Goal: Task Accomplishment & Management: Complete application form

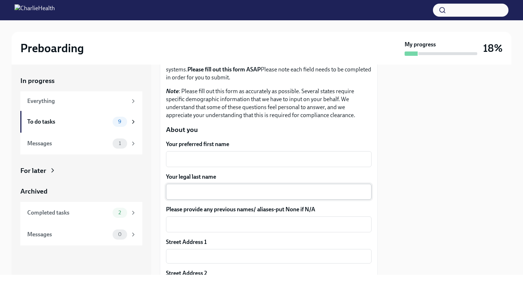
scroll to position [61, 0]
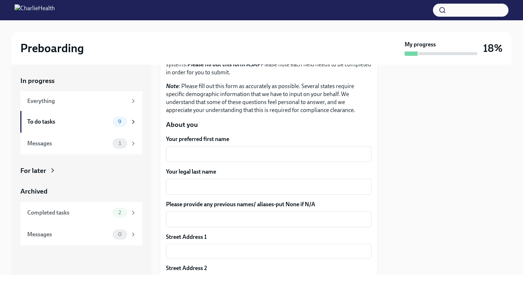
click at [188, 146] on div "Your preferred first name x ​" at bounding box center [268, 148] width 205 height 27
click at [193, 155] on textarea "Your preferred first name" at bounding box center [268, 154] width 197 height 9
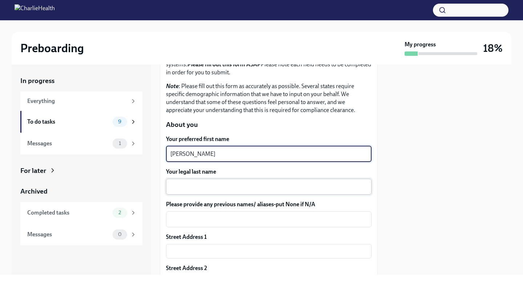
type textarea "[PERSON_NAME]"
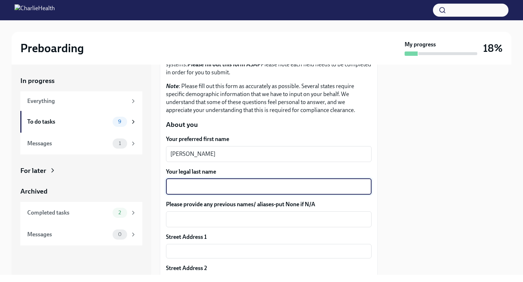
click at [218, 187] on textarea "Your legal last name" at bounding box center [268, 187] width 197 height 9
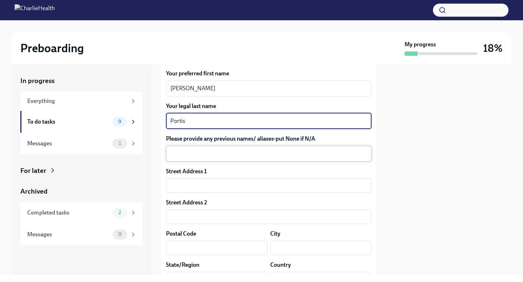
scroll to position [127, 0]
type textarea "Portis"
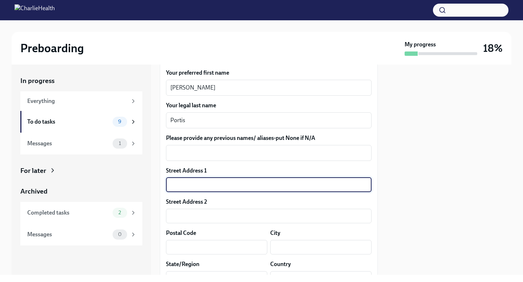
click at [212, 181] on input "text" at bounding box center [268, 185] width 205 height 15
type input "[STREET_ADDRESS]"
type input "48168"
type input "[GEOGRAPHIC_DATA]"
type input "[US_STATE]"
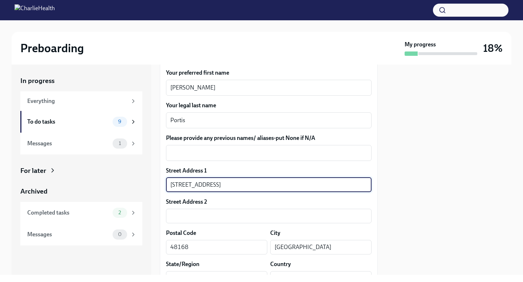
type input "US"
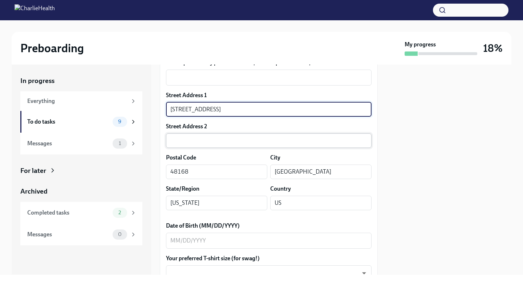
scroll to position [214, 0]
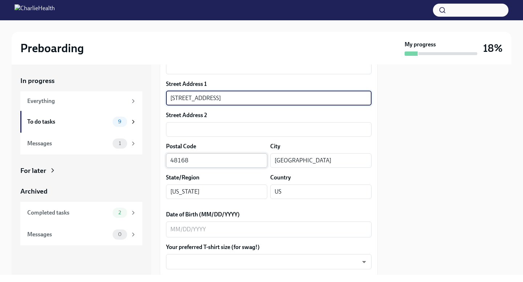
click at [204, 161] on input "48168" at bounding box center [216, 161] width 101 height 15
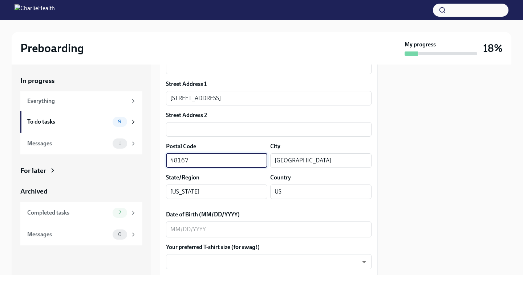
type input "48167"
click at [277, 142] on div "Street Address [STREET_ADDRESS][GEOGRAPHIC_DATA] Address 2 ​ Postal Code [GEOGR…" at bounding box center [268, 142] width 205 height 125
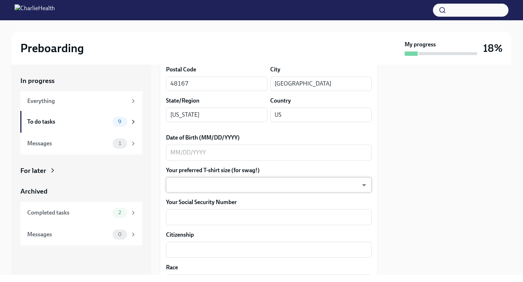
scroll to position [294, 0]
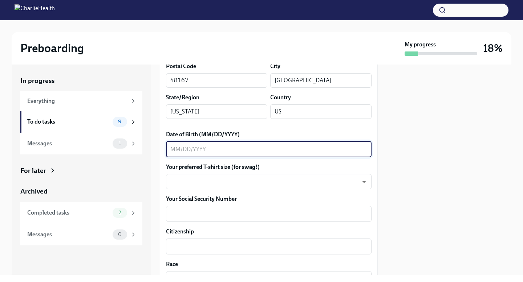
click at [200, 146] on textarea "Date of Birth (MM/DD/YYYY)" at bounding box center [268, 149] width 197 height 9
type textarea "[DATE]"
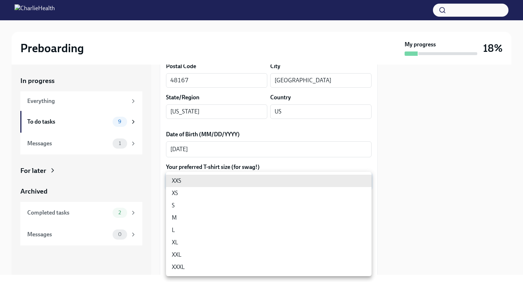
click at [218, 179] on body "Preboarding My progress 18% In progress Everything To do tasks 9 Messages 1 For…" at bounding box center [261, 141] width 523 height 282
click at [206, 262] on li "XXXL" at bounding box center [268, 267] width 205 height 12
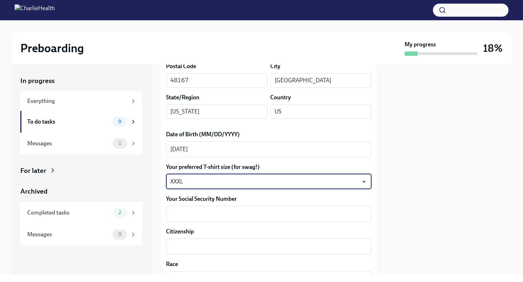
click at [204, 174] on body "Preboarding My progress 18% In progress Everything To do tasks 9 Messages 1 For…" at bounding box center [261, 141] width 523 height 282
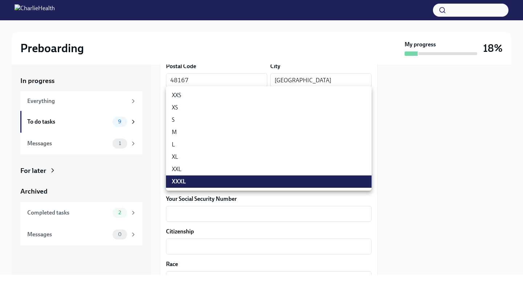
click at [194, 169] on li "XXL" at bounding box center [268, 169] width 205 height 12
type input "ojXKLDMTY"
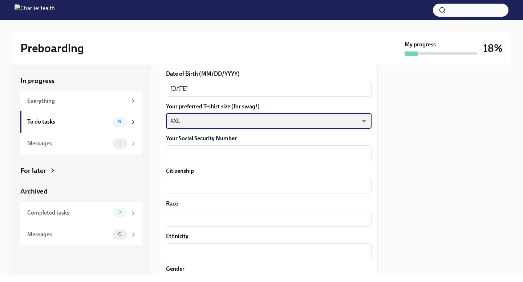
scroll to position [361, 0]
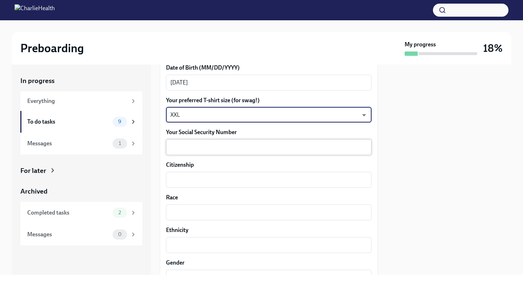
click at [195, 148] on textarea "Your Social Security Number" at bounding box center [268, 147] width 197 height 9
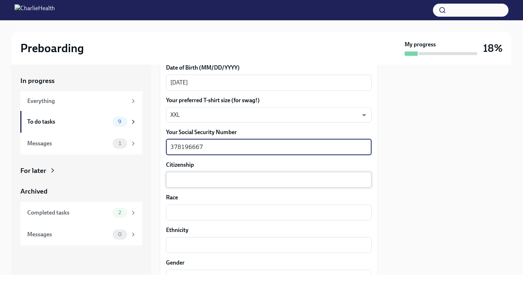
type textarea "378196667"
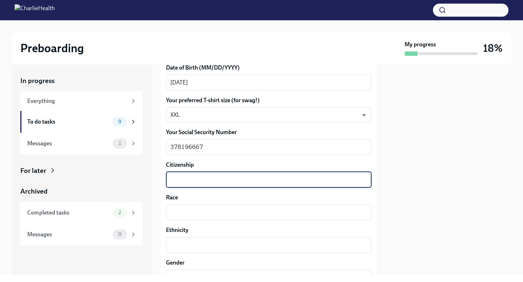
click at [215, 181] on textarea "Citizenship" at bounding box center [268, 180] width 197 height 9
type textarea "US"
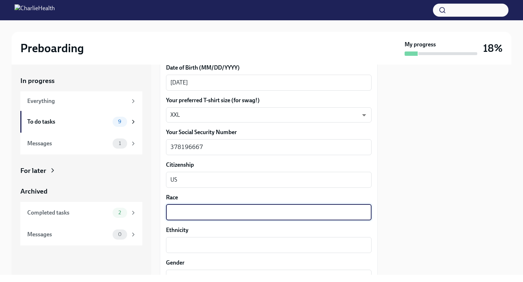
click at [224, 215] on textarea "Race" at bounding box center [268, 212] width 197 height 9
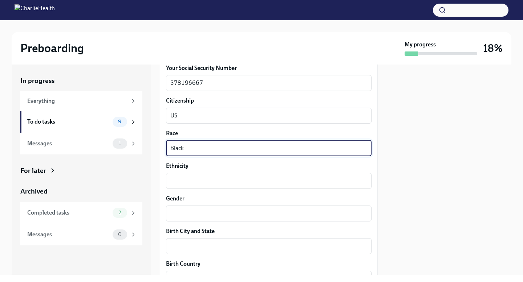
scroll to position [428, 0]
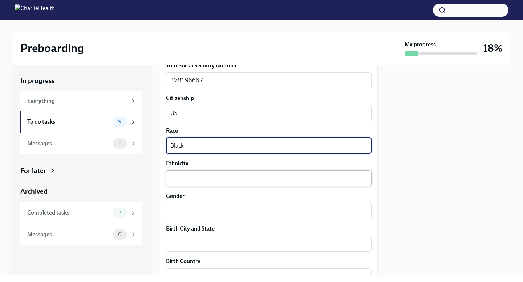
type textarea "Black"
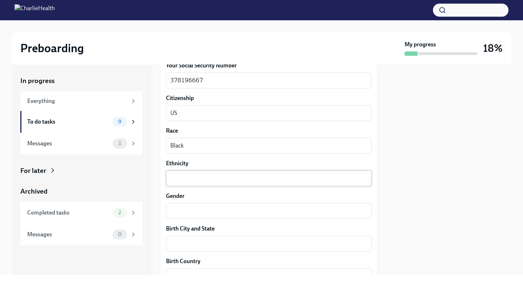
click at [186, 185] on div "x ​" at bounding box center [268, 179] width 205 height 16
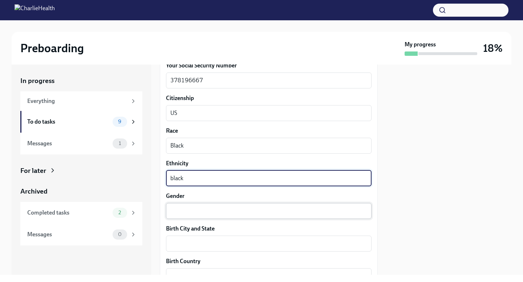
type textarea "black"
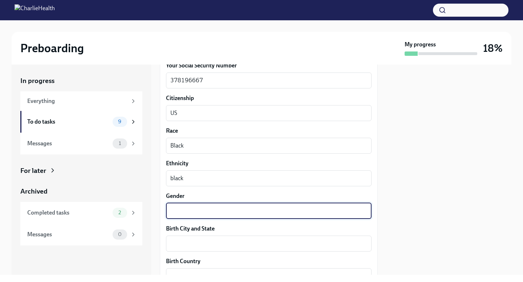
click at [185, 216] on textarea "Gender" at bounding box center [268, 211] width 197 height 9
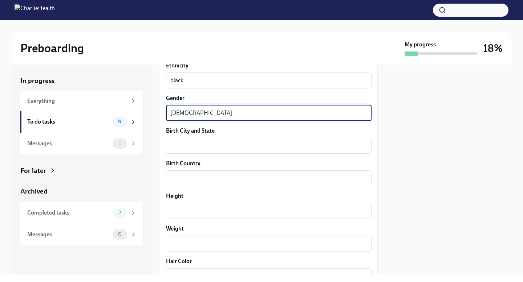
scroll to position [533, 0]
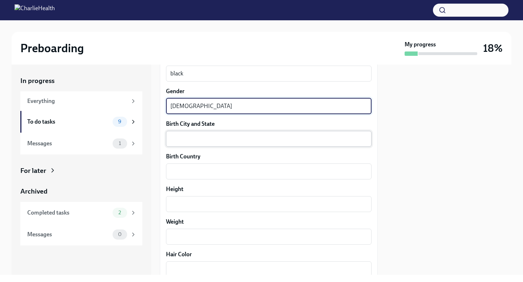
type textarea "[DEMOGRAPHIC_DATA]"
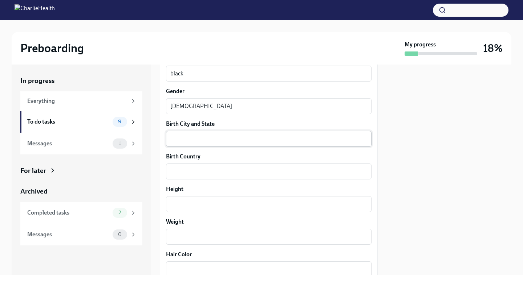
click at [190, 143] on div "x ​" at bounding box center [268, 139] width 205 height 16
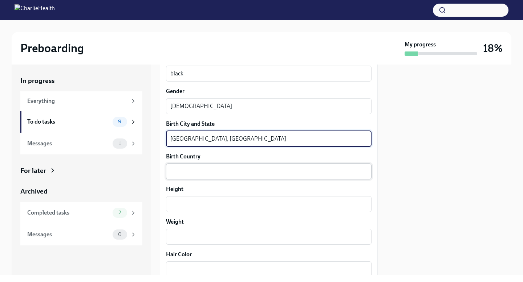
type textarea "[GEOGRAPHIC_DATA], [GEOGRAPHIC_DATA]"
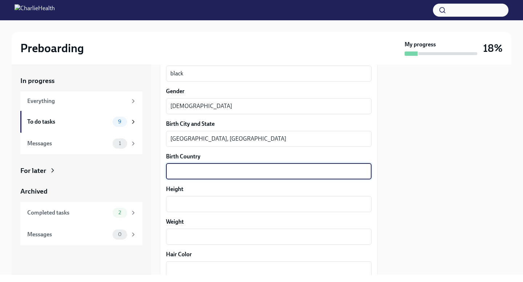
click at [191, 171] on textarea "Birth Country" at bounding box center [268, 171] width 197 height 9
type textarea "US"
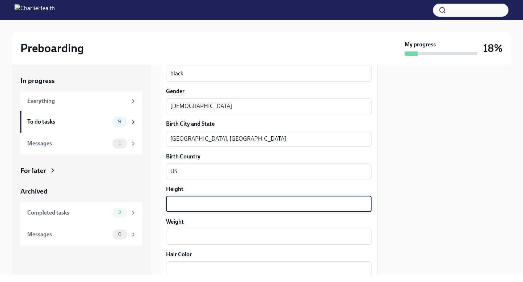
click at [198, 205] on textarea "Height" at bounding box center [268, 204] width 197 height 9
type textarea "5'5"
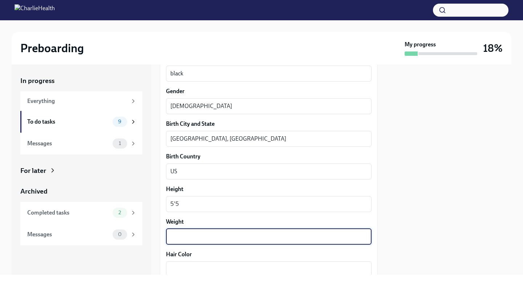
click at [209, 237] on textarea "Weight" at bounding box center [268, 237] width 197 height 9
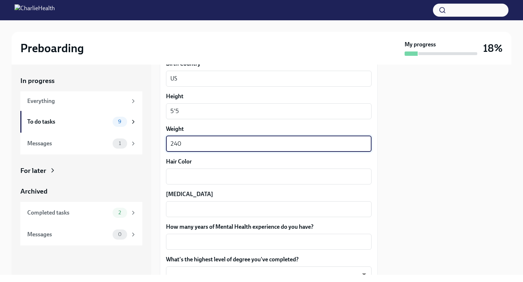
scroll to position [627, 0]
type textarea "230"
click at [190, 176] on textarea "Hair Color" at bounding box center [268, 176] width 197 height 9
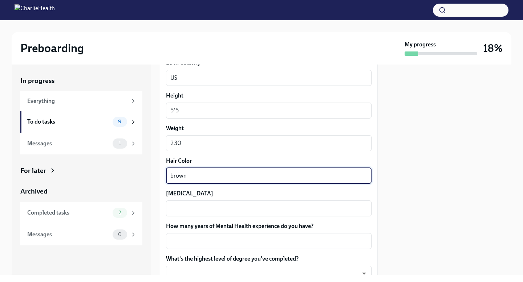
type textarea "brown"
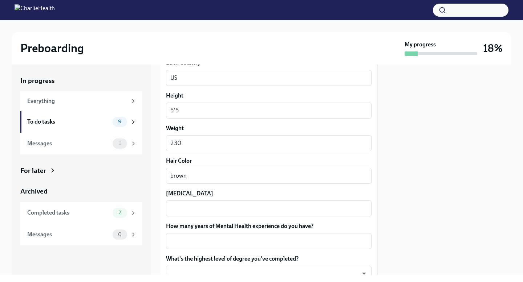
click at [190, 204] on div "x ​" at bounding box center [268, 209] width 205 height 16
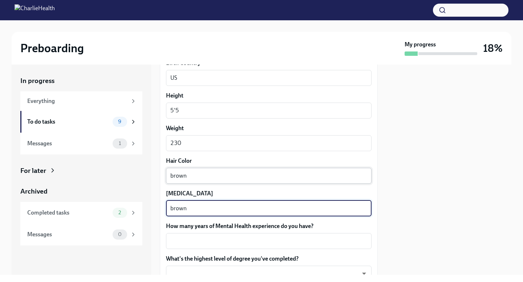
type textarea "brown"
click at [170, 175] on textarea "brown" at bounding box center [268, 176] width 197 height 9
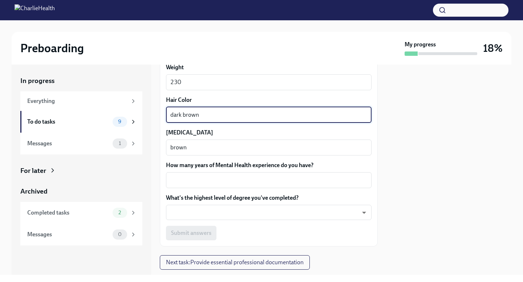
scroll to position [692, 0]
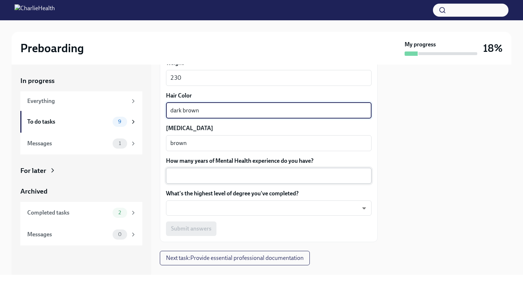
type textarea "dark brown"
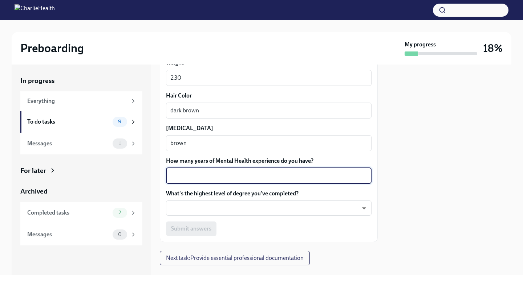
click at [193, 180] on textarea "How many years of Mental Health experience do you have?" at bounding box center [268, 176] width 197 height 9
type textarea "0"
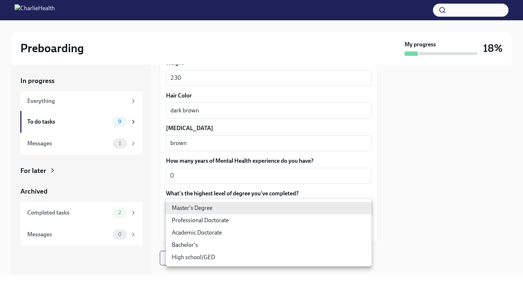
click at [200, 211] on body "Preboarding My progress 18% In progress Everything To do tasks 9 Messages 1 For…" at bounding box center [261, 141] width 523 height 282
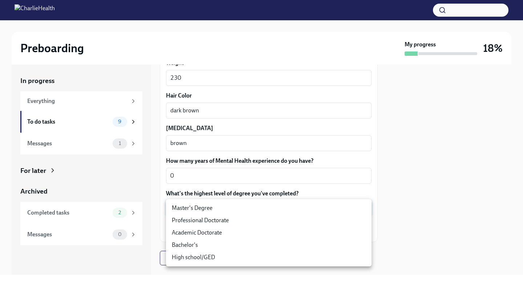
click at [208, 260] on li "High school/GED" at bounding box center [268, 258] width 205 height 12
type input "30XAMbLYA"
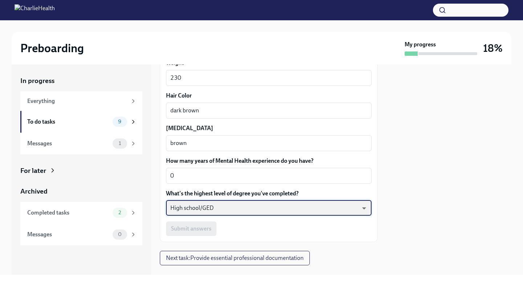
scroll to position [706, 0]
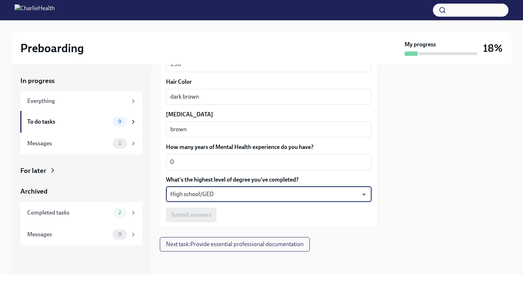
click at [227, 197] on body "Preboarding My progress 18% In progress Everything To do tasks 9 Messages 1 For…" at bounding box center [261, 141] width 523 height 282
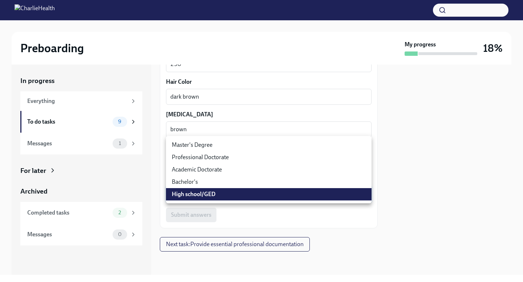
click at [209, 195] on li "High school/GED" at bounding box center [268, 194] width 205 height 12
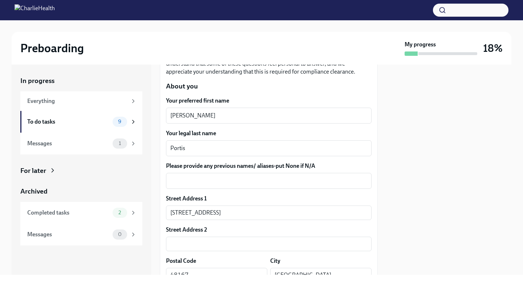
scroll to position [123, 0]
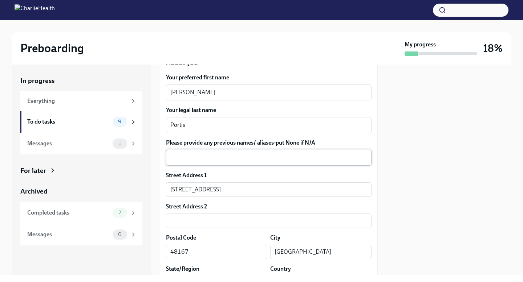
click at [203, 160] on textarea "Please provide any previous names/ aliases-put None if N/A" at bounding box center [268, 158] width 197 height 9
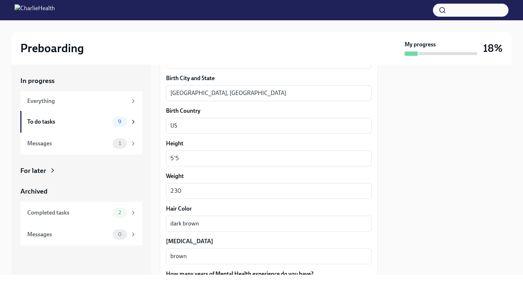
scroll to position [706, 0]
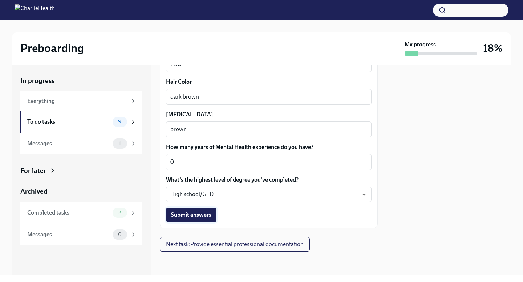
type textarea "N/A"
click at [198, 215] on span "Submit answers" at bounding box center [191, 215] width 40 height 7
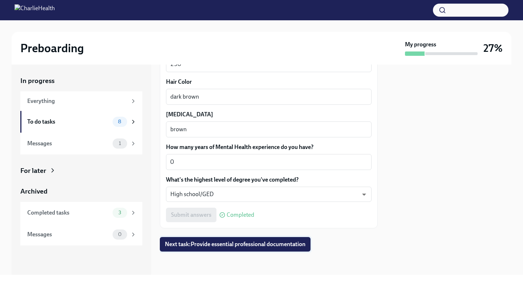
click at [203, 246] on span "Next task : Provide essential professional documentation" at bounding box center [235, 244] width 140 height 7
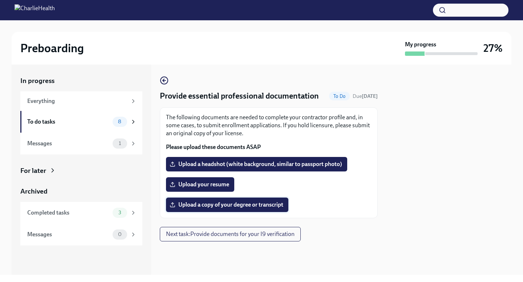
click at [205, 204] on span "Upload a copy of your degree or transcript" at bounding box center [227, 204] width 112 height 7
click at [0, 0] on input "Upload a copy of your degree or transcript" at bounding box center [0, 0] width 0 height 0
click at [102, 151] on div "Messages 1" at bounding box center [81, 144] width 122 height 22
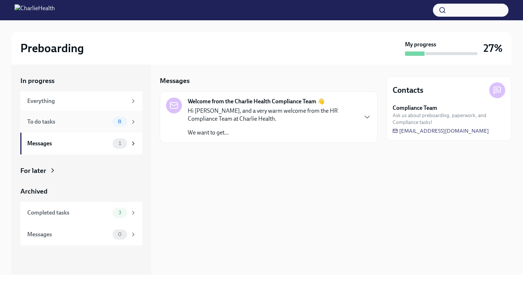
click at [58, 125] on div "To do tasks" at bounding box center [68, 122] width 82 height 8
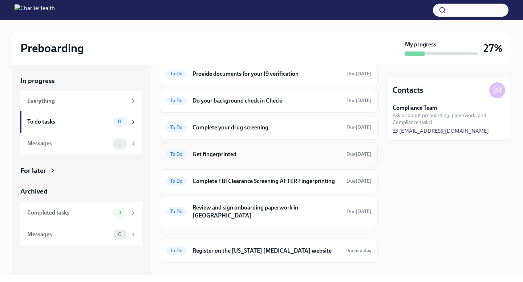
scroll to position [57, 0]
click at [276, 105] on div "To Do Do your background check in Checkr Due [DATE]" at bounding box center [268, 101] width 205 height 12
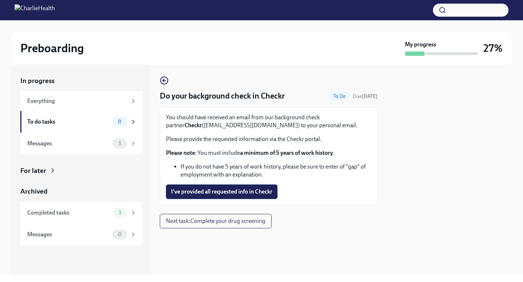
click at [258, 195] on span "I've provided all requested info in Checkr" at bounding box center [221, 191] width 101 height 7
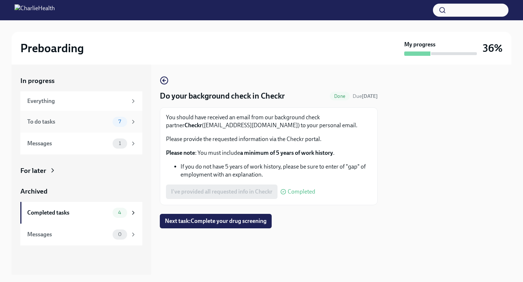
click at [107, 122] on div "To do tasks" at bounding box center [68, 122] width 82 height 8
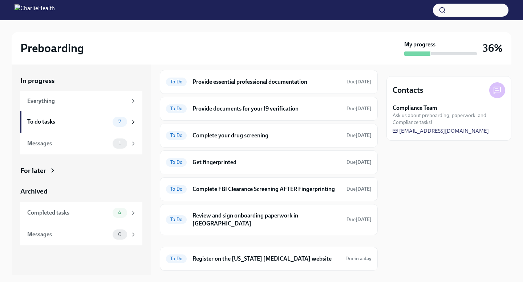
scroll to position [33, 0]
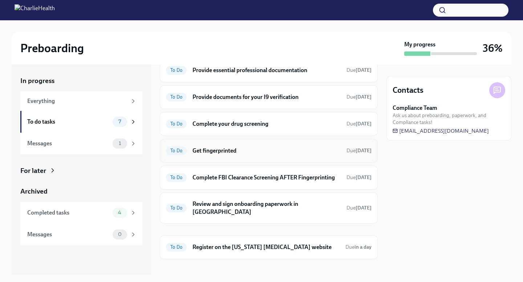
click at [231, 151] on h6 "Get fingerprinted" at bounding box center [266, 151] width 148 height 8
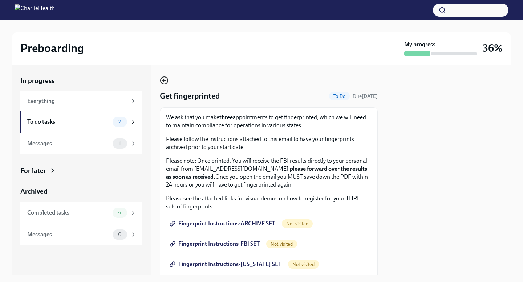
click at [162, 80] on icon "button" at bounding box center [164, 80] width 9 height 9
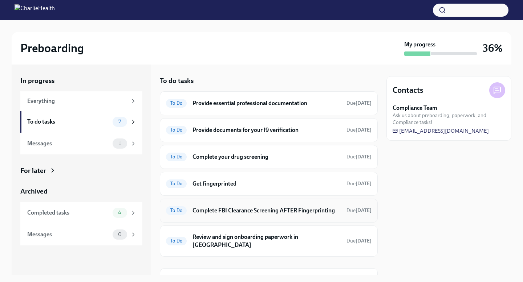
click at [233, 207] on h6 "Complete FBI Clearance Screening AFTER Fingerprinting" at bounding box center [266, 211] width 148 height 8
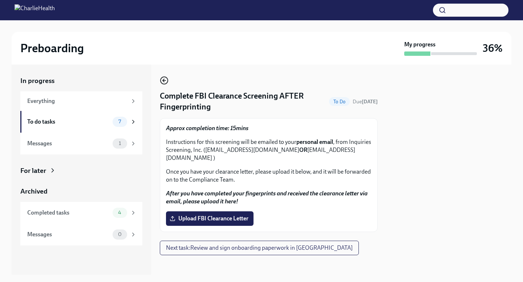
click at [166, 84] on circle "button" at bounding box center [163, 80] width 7 height 7
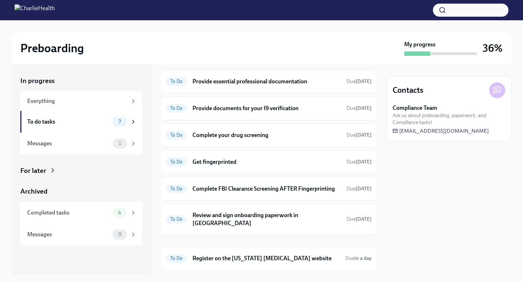
scroll to position [33, 0]
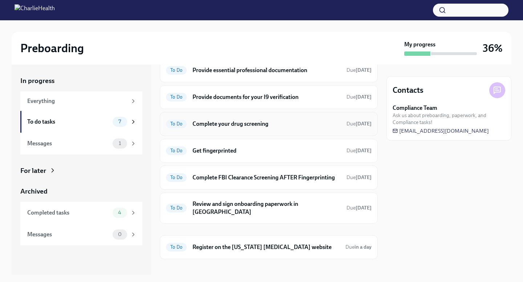
click at [225, 123] on h6 "Complete your drug screening" at bounding box center [266, 124] width 148 height 8
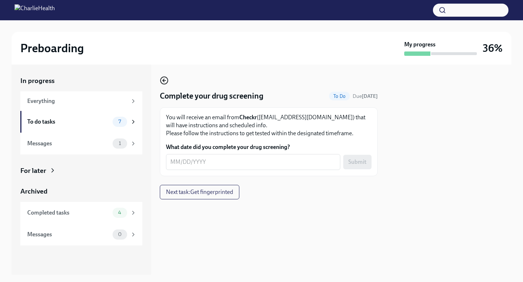
click at [163, 81] on icon "button" at bounding box center [164, 81] width 3 height 0
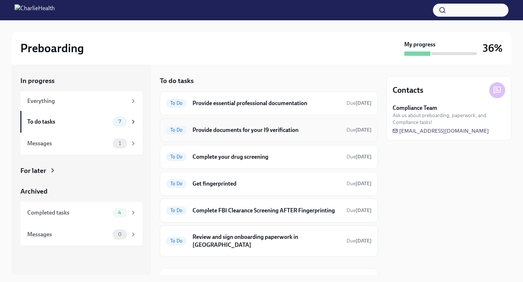
click at [208, 138] on div "To Do Provide documents for your I9 verification Due [DATE]" at bounding box center [269, 130] width 218 height 24
click at [101, 148] on div "Messages 1" at bounding box center [81, 144] width 109 height 10
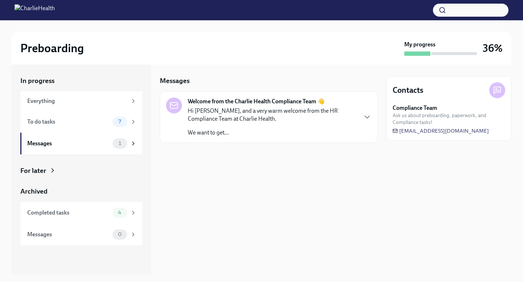
click at [220, 121] on p "Hi [PERSON_NAME], and a very warm welcome from the HR Compliance Team at Charli…" at bounding box center [272, 115] width 169 height 16
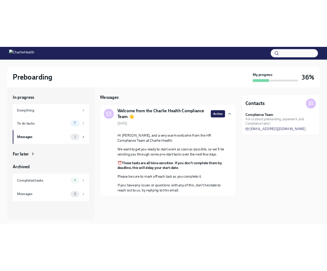
scroll to position [36, 0]
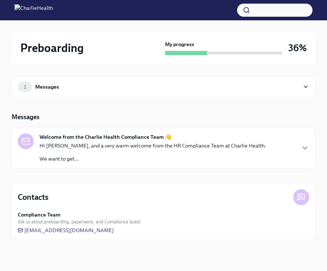
click at [49, 86] on div "Messages" at bounding box center [47, 87] width 24 height 8
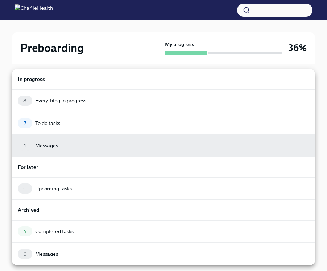
click at [49, 86] on div "In progress" at bounding box center [164, 79] width 304 height 20
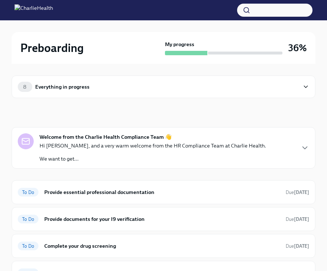
click at [49, 86] on div "Everything in progress" at bounding box center [62, 87] width 54 height 8
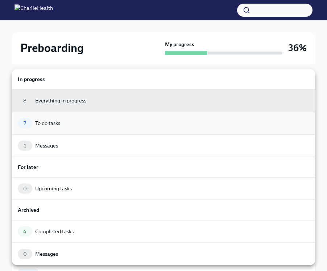
click at [58, 128] on div "7 To do tasks" at bounding box center [164, 123] width 304 height 23
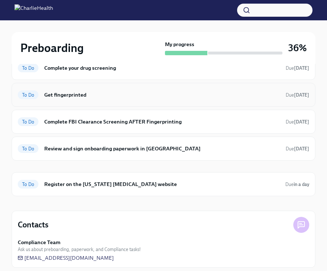
scroll to position [133, 0]
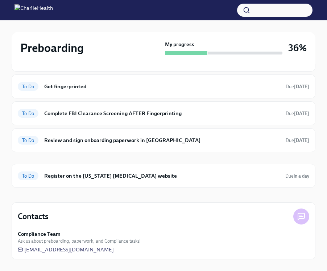
click at [109, 228] on div "Contacts Compliance Team Ask us about preboarding, paperwork, and Compliance ta…" at bounding box center [164, 230] width 304 height 57
click at [108, 228] on div "Contacts Compliance Team Ask us about preboarding, paperwork, and Compliance ta…" at bounding box center [164, 230] width 304 height 57
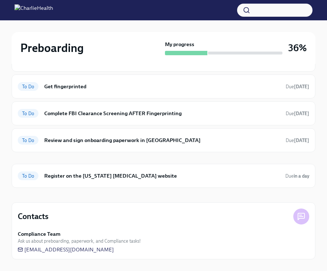
click at [108, 228] on div "Contacts Compliance Team Ask us about preboarding, paperwork, and Compliance ta…" at bounding box center [164, 230] width 304 height 57
click at [107, 142] on h6 "Review and sign onboarding paperwork in [GEOGRAPHIC_DATA]" at bounding box center [162, 140] width 236 height 8
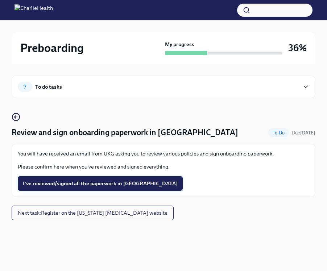
click at [95, 183] on span "I've reviewed/signed all the paperwork in [GEOGRAPHIC_DATA]" at bounding box center [100, 183] width 155 height 7
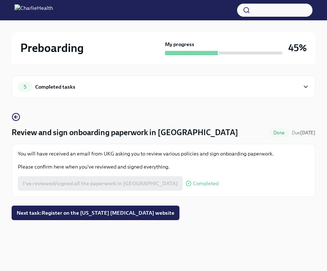
click at [46, 15] on img at bounding box center [34, 10] width 38 height 12
click at [44, 86] on div "Completed tasks" at bounding box center [55, 87] width 40 height 8
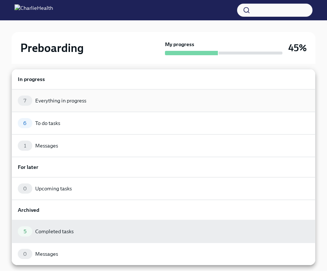
click at [47, 103] on div "Everything in progress" at bounding box center [60, 100] width 51 height 7
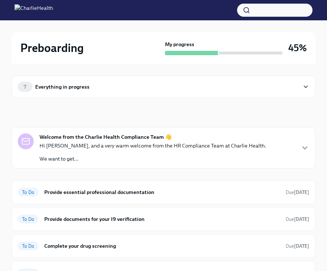
click at [47, 103] on div "7 Everything in progress In progress Welcome from the Charlie Health Compliance…" at bounding box center [164, 247] width 304 height 366
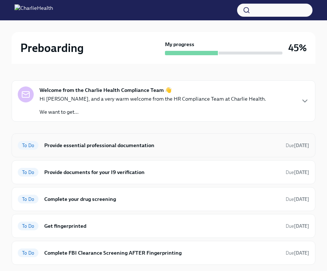
scroll to position [47, 0]
click at [87, 144] on h6 "Provide essential professional documentation" at bounding box center [162, 145] width 236 height 8
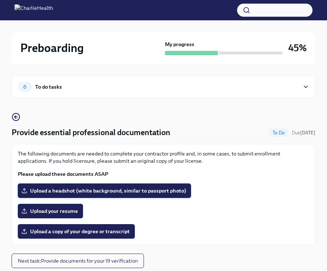
scroll to position [23, 0]
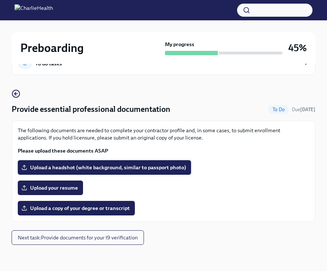
click at [83, 170] on span "Upload a headshot (white background, similar to passport photo)" at bounding box center [104, 167] width 163 height 7
click at [0, 0] on input "Upload a headshot (white background, similar to passport photo)" at bounding box center [0, 0] width 0 height 0
click at [70, 190] on span "Upload your resume" at bounding box center [50, 187] width 55 height 7
click at [0, 0] on input "Upload your resume" at bounding box center [0, 0] width 0 height 0
click at [85, 210] on span "Upload a copy of your degree or transcript" at bounding box center [76, 207] width 107 height 7
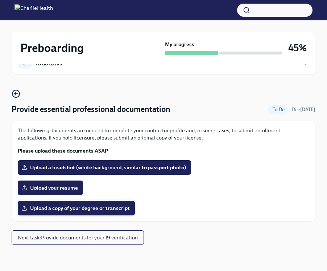
click at [0, 0] on input "Upload a copy of your degree or transcript" at bounding box center [0, 0] width 0 height 0
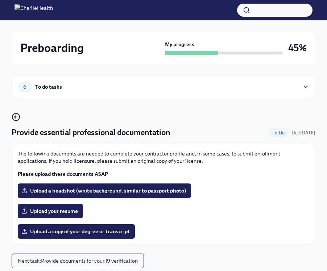
click at [26, 92] on div "6 To do tasks" at bounding box center [164, 87] width 304 height 23
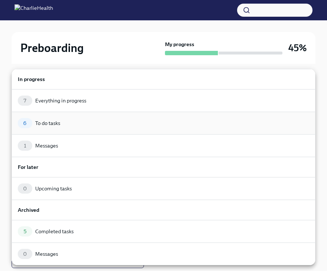
click at [41, 124] on div "To do tasks" at bounding box center [47, 122] width 25 height 7
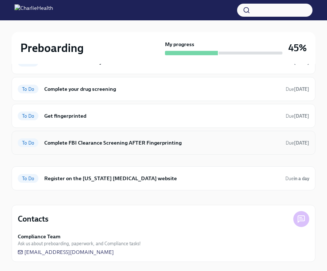
scroll to position [104, 0]
click at [113, 145] on h6 "Complete FBI Clearance Screening AFTER Fingerprinting" at bounding box center [162, 142] width 236 height 8
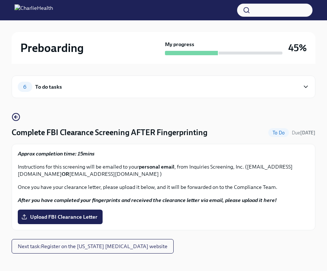
click at [41, 89] on div "To do tasks" at bounding box center [48, 87] width 27 height 8
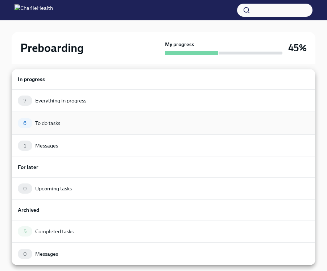
click at [60, 131] on div "6 To do tasks" at bounding box center [164, 123] width 304 height 23
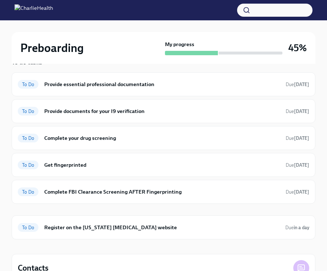
scroll to position [59, 0]
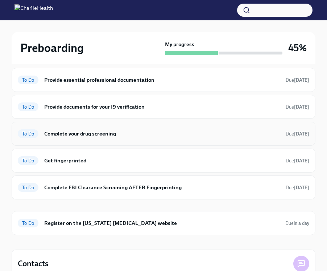
click at [76, 134] on h6 "Complete your drug screening" at bounding box center [162, 134] width 236 height 8
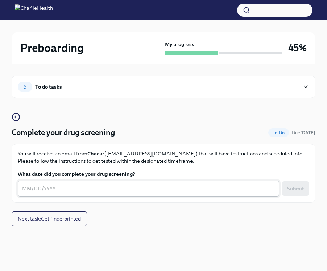
click at [41, 188] on textarea "What date did you complete your drug screening?" at bounding box center [148, 188] width 253 height 9
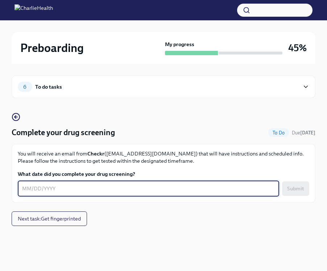
click at [122, 86] on div "6 To do tasks" at bounding box center [159, 87] width 282 height 10
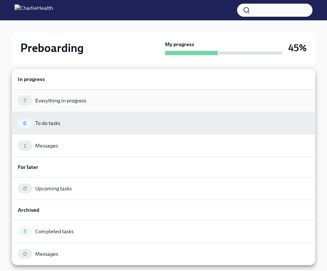
click at [105, 100] on div "7 Everything in progress" at bounding box center [164, 100] width 292 height 10
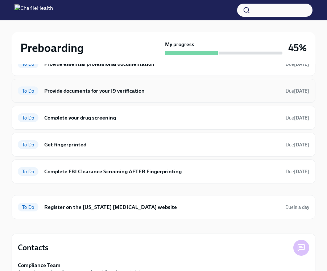
scroll to position [129, 0]
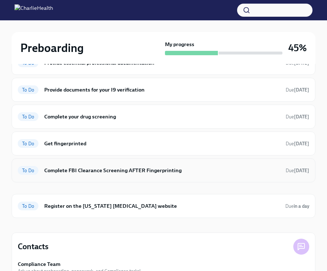
click at [137, 174] on h6 "Complete FBI Clearance Screening AFTER Fingerprinting" at bounding box center [162, 170] width 236 height 8
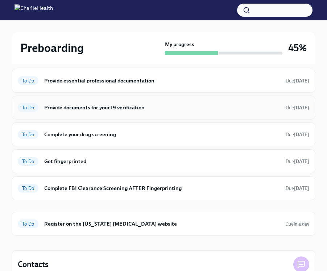
scroll to position [112, 0]
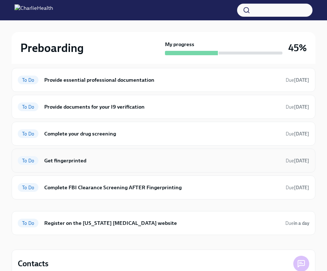
click at [65, 164] on h6 "Get fingerprinted" at bounding box center [162, 160] width 236 height 8
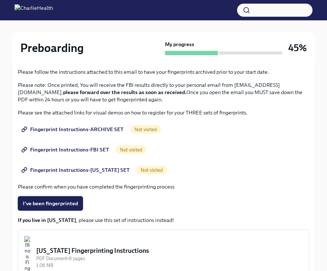
scroll to position [99, 0]
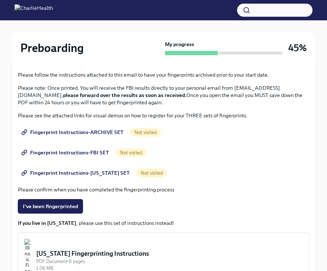
click at [147, 131] on span "Not visited" at bounding box center [145, 132] width 31 height 5
click at [105, 131] on span "Fingerprint Instructions-ARCHIVE SET" at bounding box center [73, 132] width 101 height 7
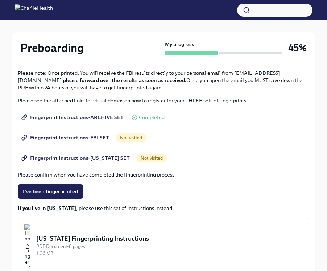
scroll to position [117, 0]
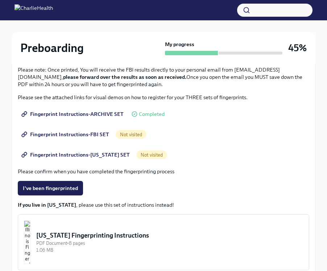
click at [134, 133] on span "Not visited" at bounding box center [131, 134] width 31 height 5
